Goal: Task Accomplishment & Management: Use online tool/utility

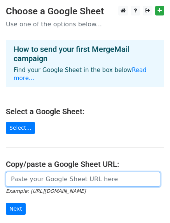
click at [64, 172] on input "url" at bounding box center [83, 179] width 154 height 15
paste input "https://docs.google.com/spreadsheets/d/1FD8Uz3MCT4H8gqNxBqxXEMUQpgyWg6nunV5-0Lk…"
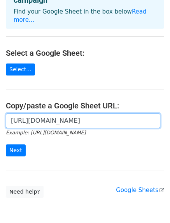
scroll to position [87, 0]
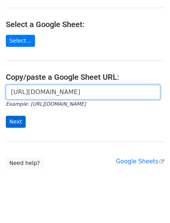
type input "https://docs.google.com/spreadsheets/d/1FD8Uz3MCT4H8gqNxBqxXEMUQpgyWg6nunV5-0Lk…"
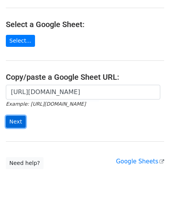
scroll to position [0, 0]
click at [10, 116] on input "Next" at bounding box center [16, 122] width 20 height 12
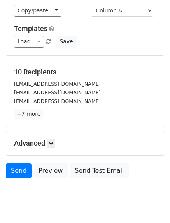
scroll to position [109, 0]
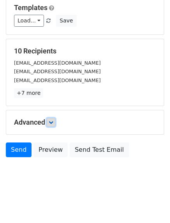
click at [55, 121] on link at bounding box center [51, 122] width 9 height 9
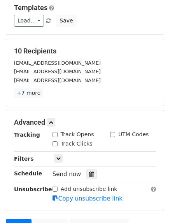
click at [53, 130] on div "Advanced Tracking Track Opens UTM Codes Track Clicks Filters Only include sprea…" at bounding box center [84, 161] width 157 height 100
click at [54, 135] on input "Track Opens" at bounding box center [54, 134] width 5 height 5
checkbox input "true"
click at [55, 144] on input "Track Clicks" at bounding box center [54, 144] width 5 height 5
checkbox input "true"
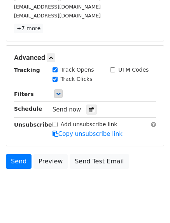
scroll to position [185, 0]
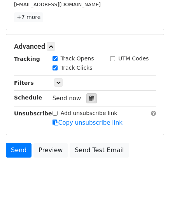
click at [89, 100] on icon at bounding box center [91, 98] width 5 height 5
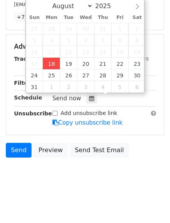
type input "2025-08-18 12:09"
type input "09"
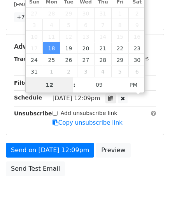
type input "4"
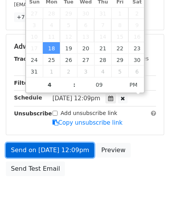
type input "2025-08-18 16:09"
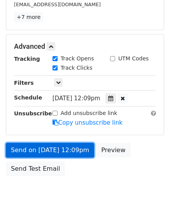
click at [47, 148] on link "Send on Aug 18 at 12:09pm" at bounding box center [50, 150] width 88 height 15
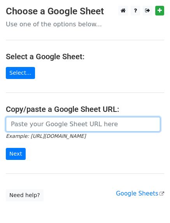
click at [74, 130] on input "url" at bounding box center [83, 124] width 154 height 15
type input "https://docs.google.com/spreadsheets/d/1FD8Uz3MCT4H8gqNxBqxXEMUQpgyWg6nunV5-0Lk…"
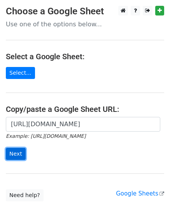
click at [22, 153] on input "Next" at bounding box center [16, 154] width 20 height 12
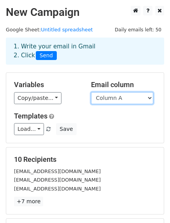
click at [136, 101] on select "Column A Column B Column C" at bounding box center [122, 98] width 62 height 12
select select "Column B"
click at [91, 92] on select "Column A Column B Column C" at bounding box center [122, 98] width 62 height 12
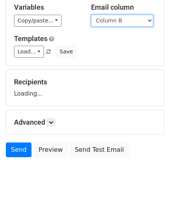
scroll to position [93, 0]
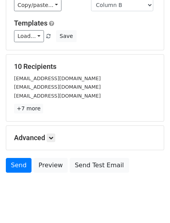
click at [54, 121] on div "10 Recipients info@ccgrass.com info@mitchellgolf.com castings@fountainfoundry.c…" at bounding box center [84, 88] width 157 height 67
click at [53, 137] on icon at bounding box center [50, 138] width 5 height 5
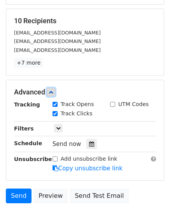
scroll to position [140, 0]
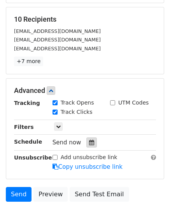
click at [89, 143] on icon at bounding box center [91, 142] width 5 height 5
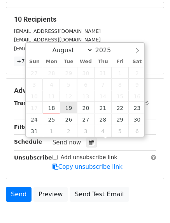
type input "2025-08-19 12:00"
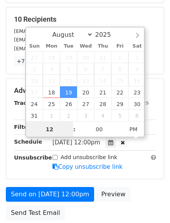
scroll to position [0, 0]
type input "5"
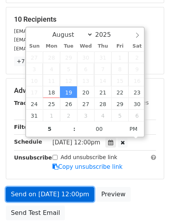
type input "2025-08-19 17:00"
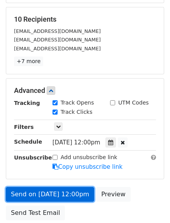
click at [35, 192] on link "Send on Aug 19 at 12:00pm" at bounding box center [50, 194] width 88 height 15
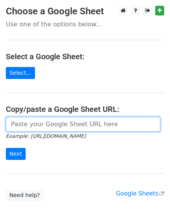
click at [70, 127] on input "url" at bounding box center [83, 124] width 154 height 15
type input "[URL][DOMAIN_NAME]"
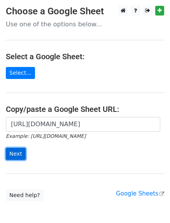
click at [15, 152] on input "Next" at bounding box center [16, 154] width 20 height 12
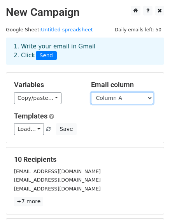
click at [133, 101] on select "Column A Column B Column C" at bounding box center [122, 98] width 62 height 12
select select "Column C"
click at [91, 92] on select "Column A Column B Column C" at bounding box center [122, 98] width 62 height 12
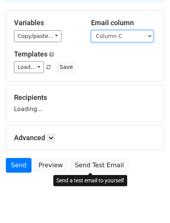
scroll to position [78, 0]
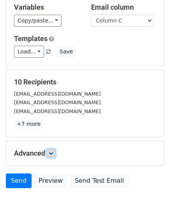
click at [52, 153] on icon at bounding box center [50, 153] width 5 height 5
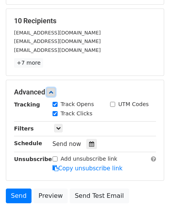
scroll to position [139, 0]
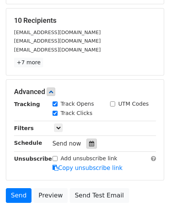
click at [89, 145] on icon at bounding box center [91, 143] width 5 height 5
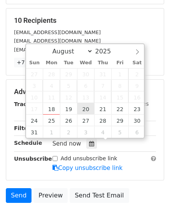
type input "2025-08-20 12:00"
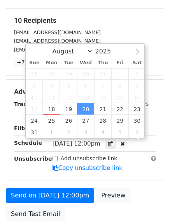
scroll to position [0, 0]
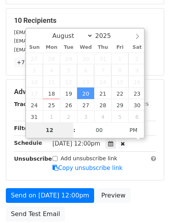
type input "6"
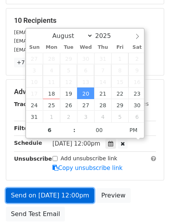
type input "2025-08-20 18:00"
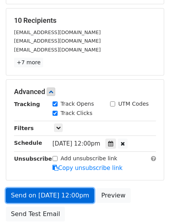
click at [43, 193] on link "Send on Aug 20 at 12:00pm" at bounding box center [50, 196] width 88 height 15
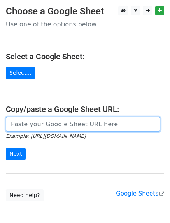
click at [67, 122] on input "url" at bounding box center [83, 124] width 154 height 15
type input "[URL][DOMAIN_NAME]"
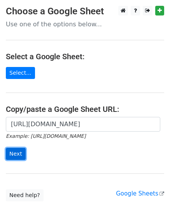
click at [16, 156] on input "Next" at bounding box center [16, 154] width 20 height 12
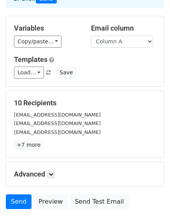
scroll to position [109, 0]
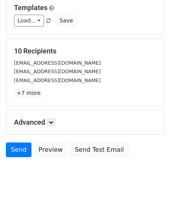
click at [53, 128] on div "Advanced Tracking Track Opens UTM Codes Track Clicks Filters Only include sprea…" at bounding box center [84, 123] width 157 height 24
click at [52, 123] on icon at bounding box center [50, 122] width 5 height 5
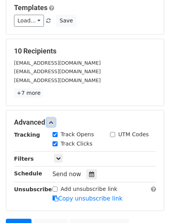
scroll to position [185, 0]
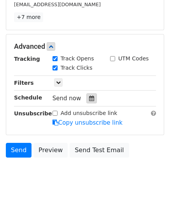
click at [89, 96] on icon at bounding box center [91, 98] width 5 height 5
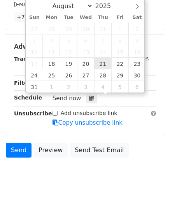
type input "[DATE] 12:00"
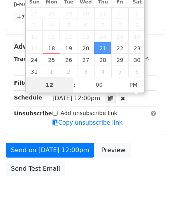
type input "7"
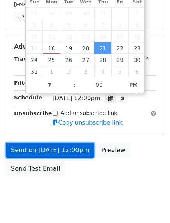
type input "[DATE] 19:00"
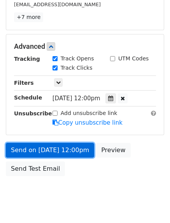
click at [33, 156] on link "Send on [DATE] 12:00pm" at bounding box center [50, 150] width 88 height 15
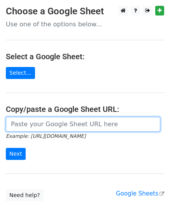
click at [65, 125] on input "url" at bounding box center [83, 124] width 154 height 15
type input "https://docs.google.com/spreadsheets/d/1FD8Uz3MCT4H8gqNxBqxXEMUQpgyWg6nunV5-0Lk…"
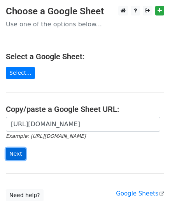
click at [18, 154] on input "Next" at bounding box center [16, 154] width 20 height 12
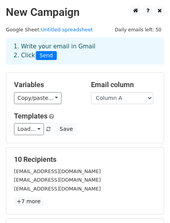
click at [144, 91] on div "Email column Column A Column B Column C" at bounding box center [123, 93] width 77 height 24
click at [139, 95] on select "Column A Column B Column C" at bounding box center [122, 98] width 62 height 12
select select "Column B"
click at [91, 92] on select "Column A Column B Column C" at bounding box center [122, 98] width 62 height 12
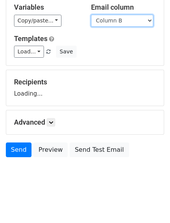
scroll to position [85, 0]
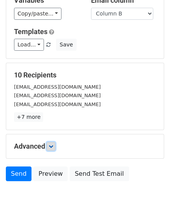
click at [51, 145] on icon at bounding box center [50, 146] width 5 height 5
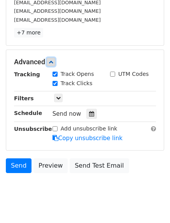
scroll to position [170, 0]
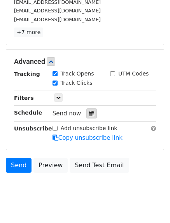
click at [89, 115] on icon at bounding box center [91, 113] width 5 height 5
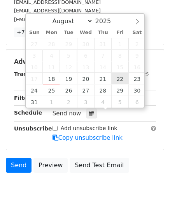
type input "2025-08-22 12:00"
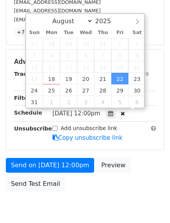
scroll to position [0, 0]
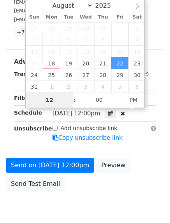
type input "7"
type input "8"
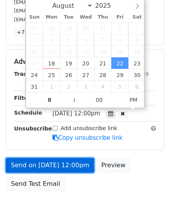
type input "2025-08-22 20:00"
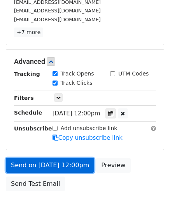
click at [26, 167] on link "Send on Aug 22 at 12:00pm" at bounding box center [50, 165] width 88 height 15
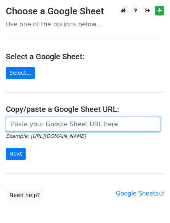
click at [73, 126] on input "url" at bounding box center [83, 124] width 154 height 15
type input "[URL][DOMAIN_NAME]"
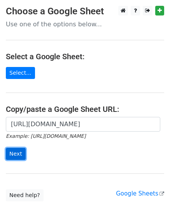
click at [10, 156] on input "Next" at bounding box center [16, 154] width 20 height 12
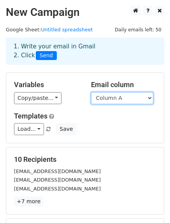
click at [148, 98] on select "Column A Column B Column C" at bounding box center [122, 98] width 62 height 12
select select "Column C"
click at [91, 92] on select "Column A Column B Column C" at bounding box center [122, 98] width 62 height 12
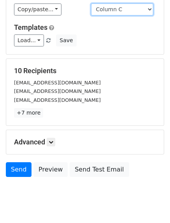
scroll to position [78, 0]
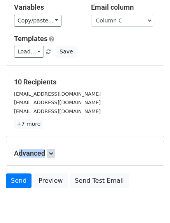
drag, startPoint x: 53, startPoint y: 121, endPoint x: 50, endPoint y: 154, distance: 33.1
click at [50, 154] on form "Variables Copy/paste... {{Column A}} {{Column B}} {{Column C}} Email column Col…" at bounding box center [85, 93] width 158 height 197
click at [50, 154] on icon at bounding box center [50, 153] width 5 height 5
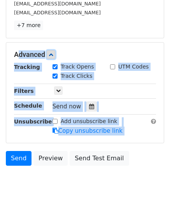
scroll to position [178, 0]
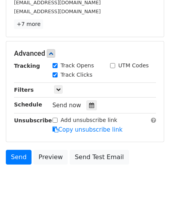
click at [89, 180] on body "New Campaign Daily emails left: 50 Google Sheet: Untitled spreadsheet 1. Write …" at bounding box center [85, 14] width 170 height 372
click at [90, 104] on icon at bounding box center [91, 105] width 5 height 5
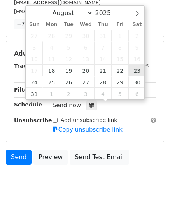
type input "[DATE] 12:00"
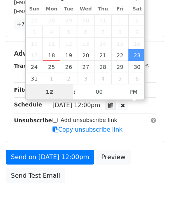
type input "9"
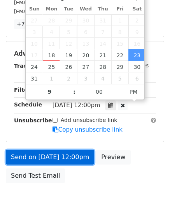
type input "[DATE] 21:00"
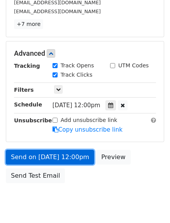
click at [42, 157] on link "Send on [DATE] 12:00pm" at bounding box center [50, 157] width 88 height 15
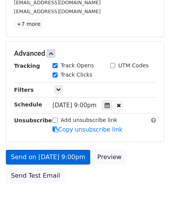
scroll to position [172, 0]
